Goal: Information Seeking & Learning: Understand process/instructions

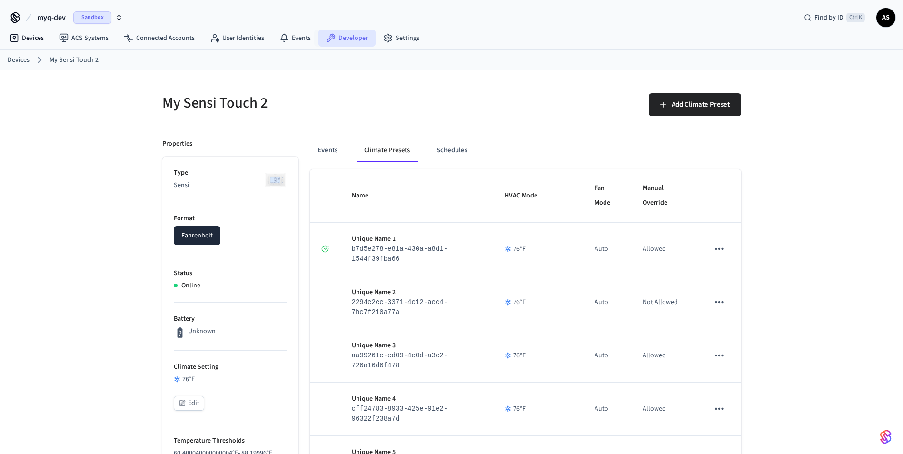
click at [336, 39] on link "Developer" at bounding box center [346, 38] width 57 height 17
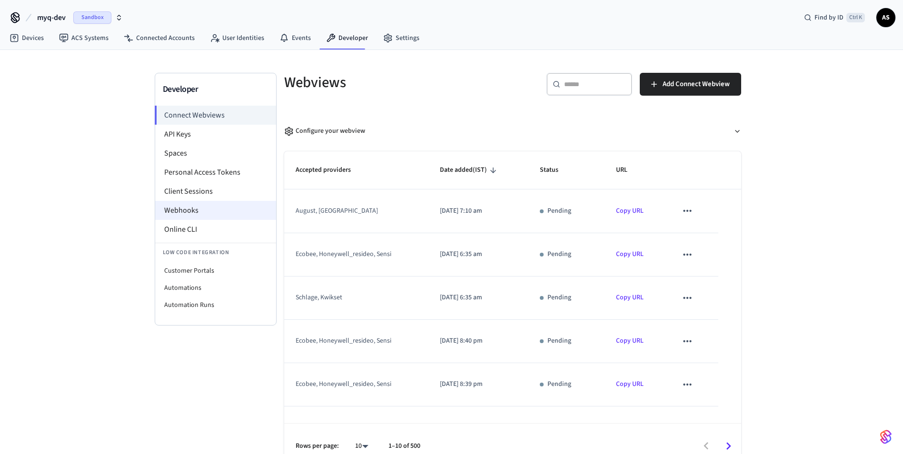
click at [197, 211] on li "Webhooks" at bounding box center [215, 210] width 121 height 19
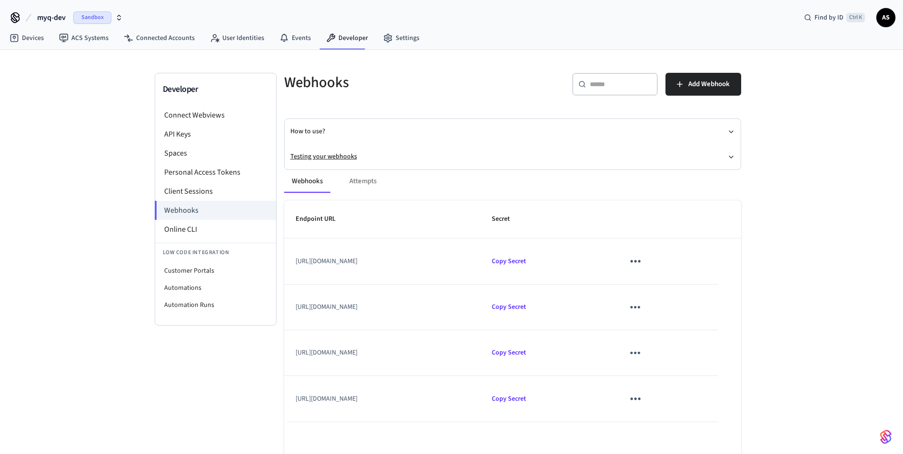
click at [335, 158] on button "Testing your webhooks" at bounding box center [512, 156] width 444 height 25
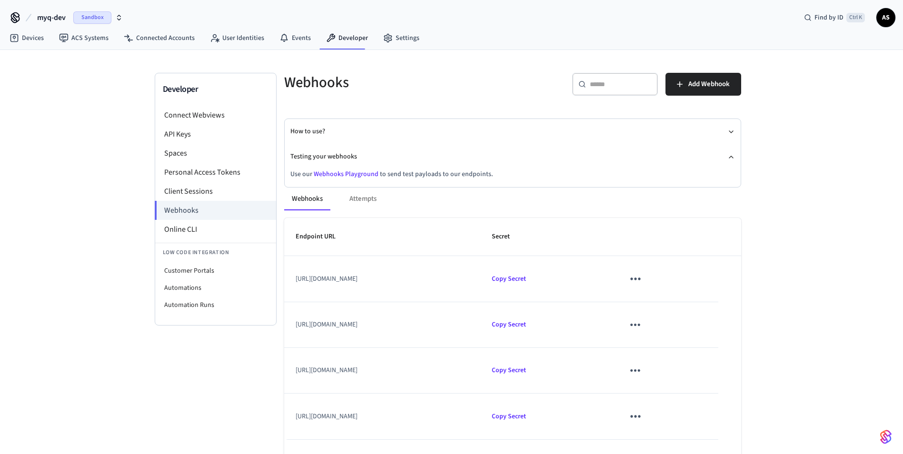
click at [324, 176] on div "Webhooks Attempts Endpoint URL Secret [URL][DOMAIN_NAME] Copy Secret [URL][DOMA…" at bounding box center [507, 356] width 468 height 360
click at [334, 173] on link "Webhooks Playground" at bounding box center [346, 174] width 65 height 10
click at [315, 135] on button "How to use?" at bounding box center [512, 131] width 444 height 25
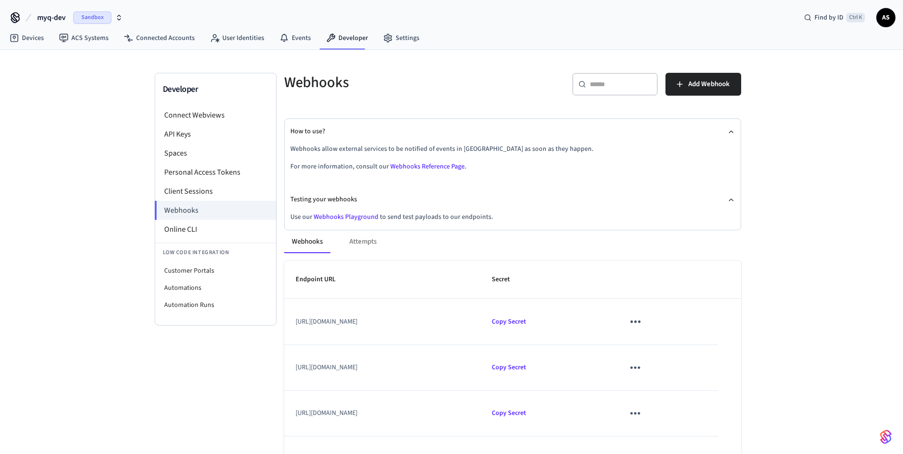
click at [391, 164] on link "Webhooks Reference Page" at bounding box center [427, 167] width 74 height 10
click at [358, 213] on link "Webhooks Playground" at bounding box center [346, 217] width 65 height 10
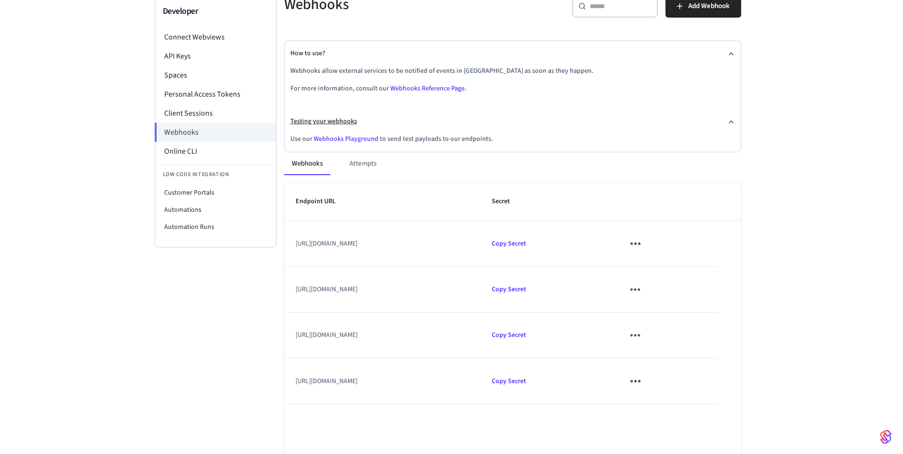
scroll to position [77, 0]
click at [334, 135] on button "Testing your webhooks" at bounding box center [512, 122] width 444 height 25
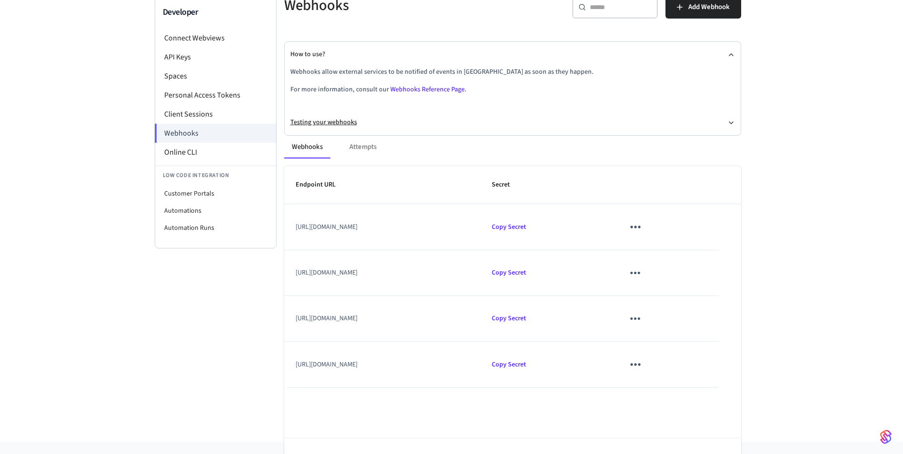
click at [341, 117] on button "Testing your webhooks" at bounding box center [512, 122] width 444 height 25
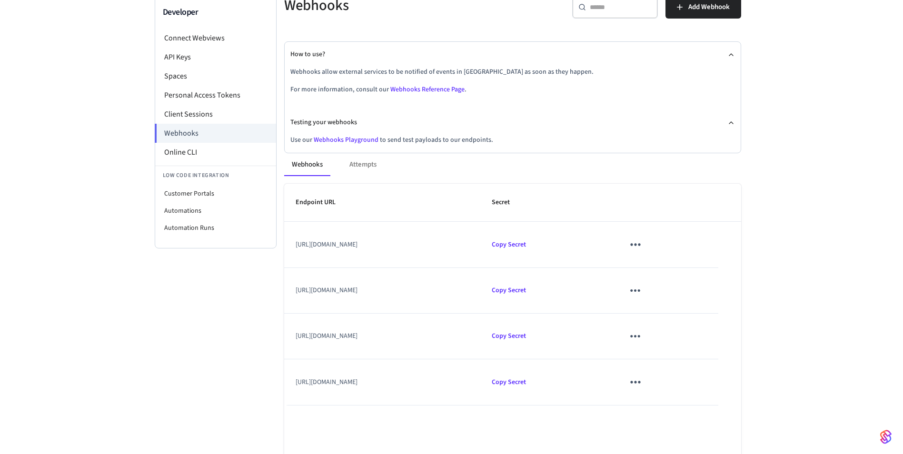
click at [340, 136] on link "Webhooks Playground" at bounding box center [346, 140] width 65 height 10
